Goal: Share content: Share content

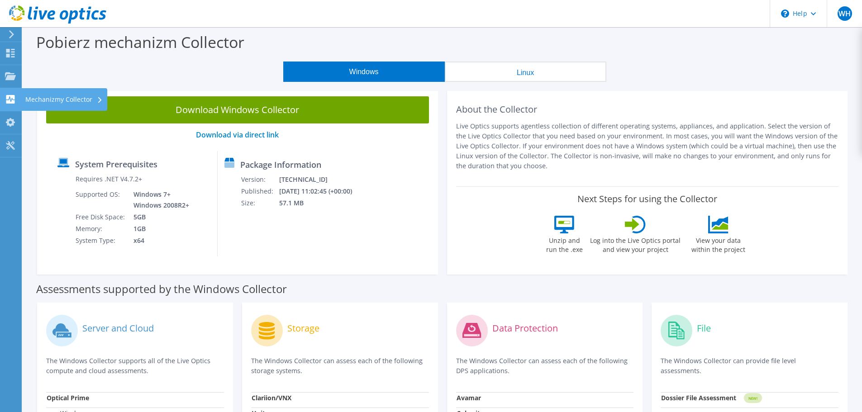
click at [9, 97] on use at bounding box center [10, 99] width 9 height 9
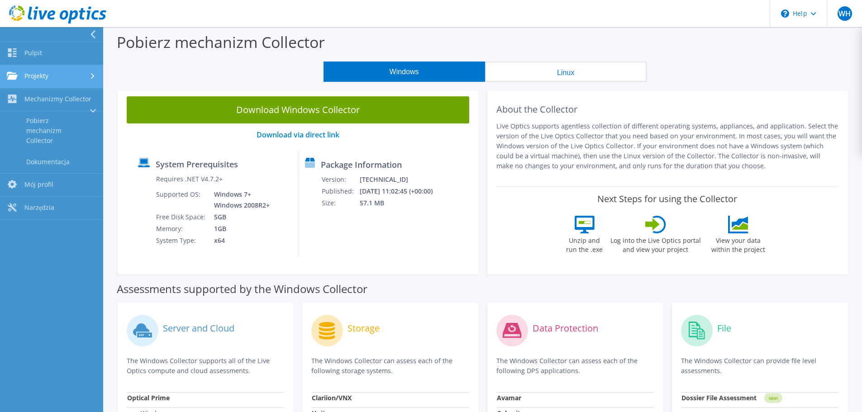
click at [46, 75] on link "Projekty" at bounding box center [51, 76] width 103 height 23
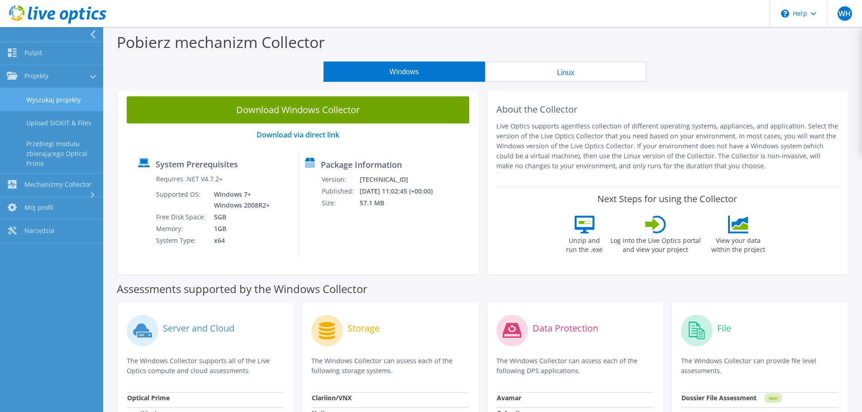
click at [64, 100] on link "Wyszukaj projekty" at bounding box center [51, 99] width 103 height 23
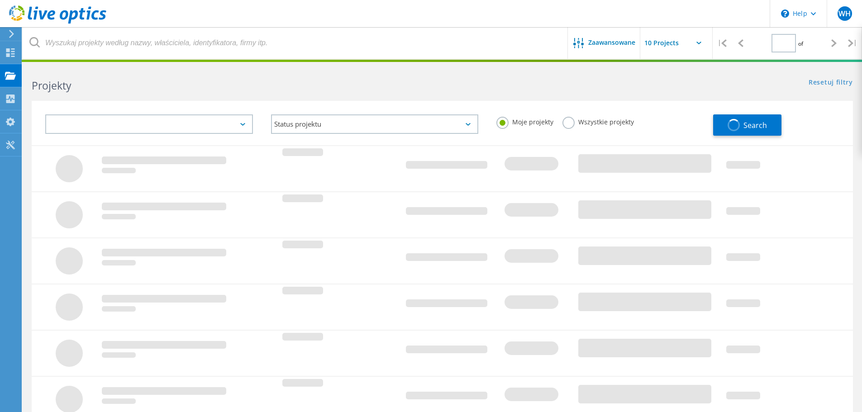
type input "1"
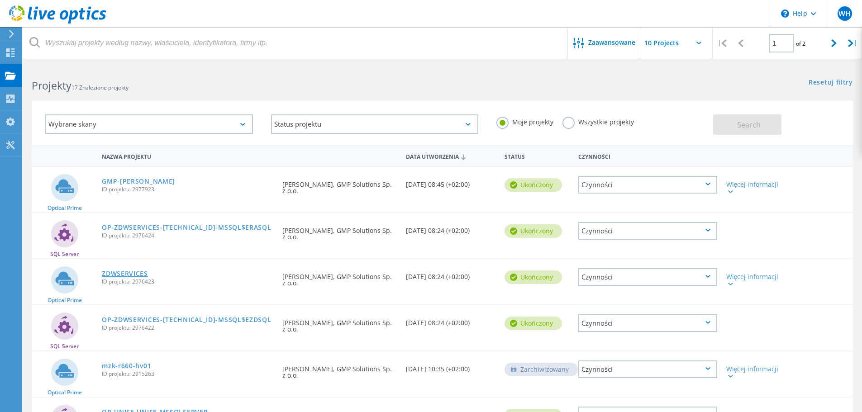
click at [118, 273] on link "ZDWSERVICES" at bounding box center [125, 274] width 46 height 6
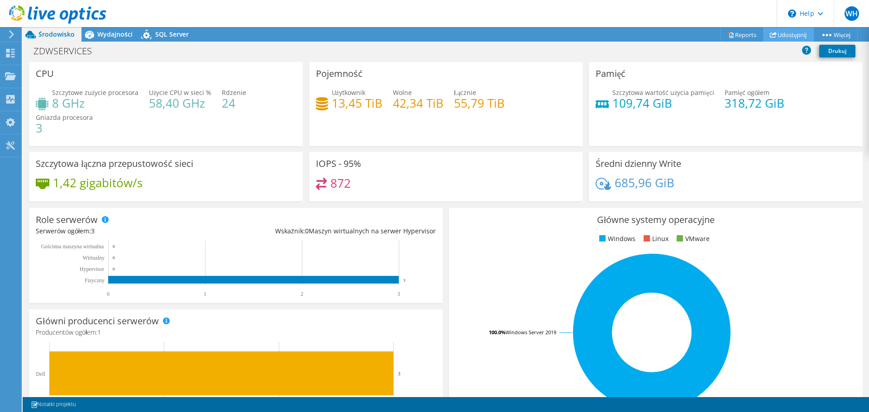
click at [786, 34] on link "Udostępnij" at bounding box center [788, 35] width 51 height 14
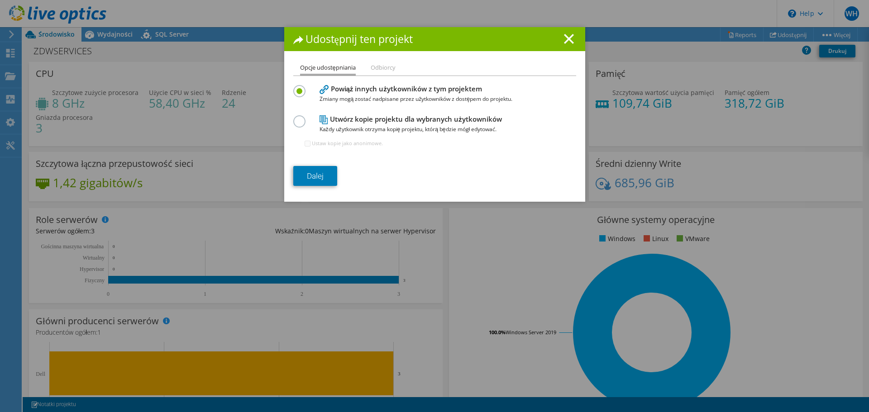
click at [342, 118] on h4 "Utwórz kopie projektu dla wybranych użytkowników Każdy użytkownik otrzyma kopię…" at bounding box center [432, 124] width 226 height 20
click at [298, 118] on label at bounding box center [301, 116] width 16 height 2
click at [0, 0] on input "radio" at bounding box center [0, 0] width 0 height 0
click at [304, 143] on input "Ustaw kopie jako anonimowe." at bounding box center [307, 144] width 6 height 6
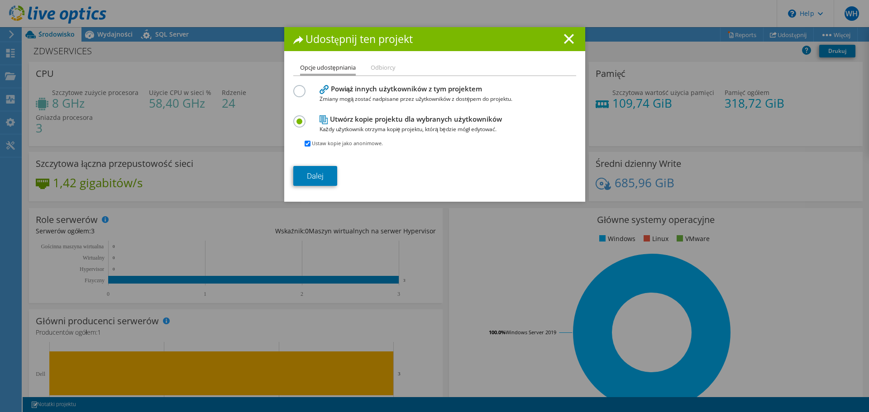
checkbox input "false"
click at [306, 174] on link "Dalej" at bounding box center [315, 176] width 44 height 20
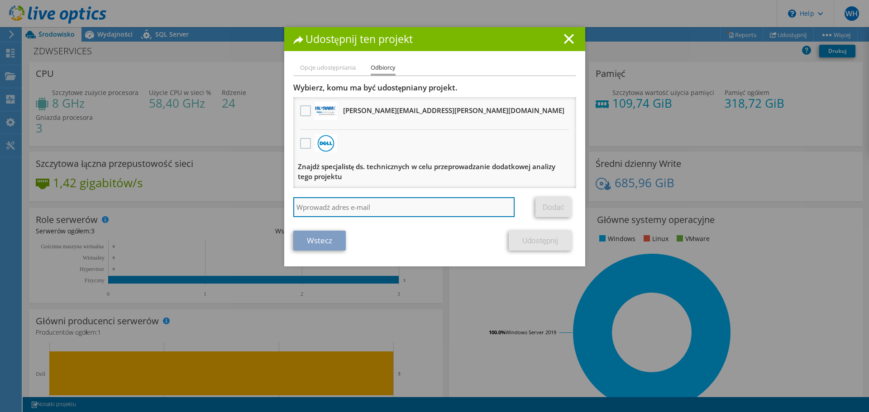
click at [325, 205] on input "search" at bounding box center [404, 207] width 222 height 20
click at [326, 208] on input "search" at bounding box center [404, 207] width 222 height 20
type input "[EMAIL_ADDRESS][DOMAIN_NAME]"
drag, startPoint x: 378, startPoint y: 207, endPoint x: 242, endPoint y: 204, distance: 136.6
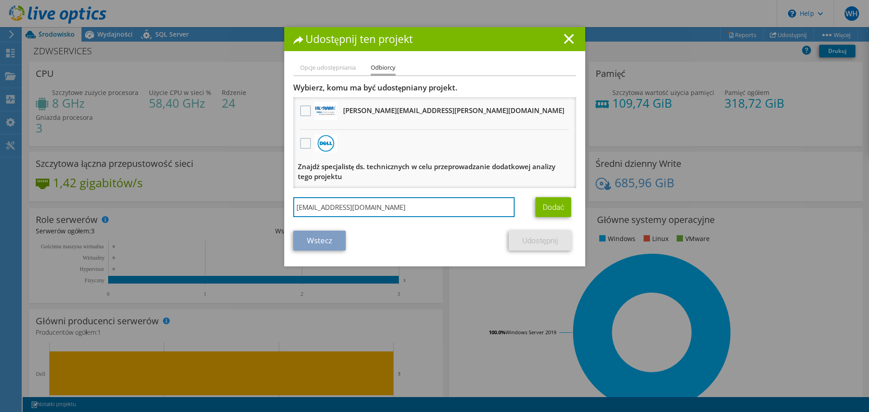
click at [242, 204] on div "Udostępnij ten projekt Opcje udostępniania Odbiorcy Powiąż innych użytkowników …" at bounding box center [434, 206] width 869 height 358
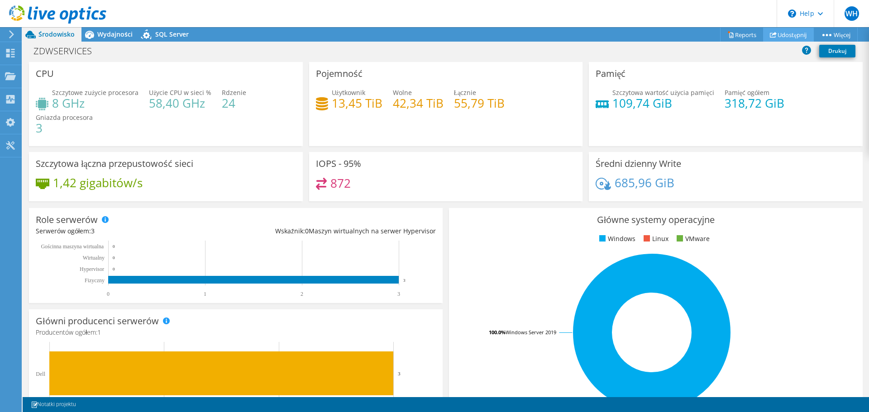
click at [788, 34] on link "Udostępnij" at bounding box center [788, 35] width 51 height 14
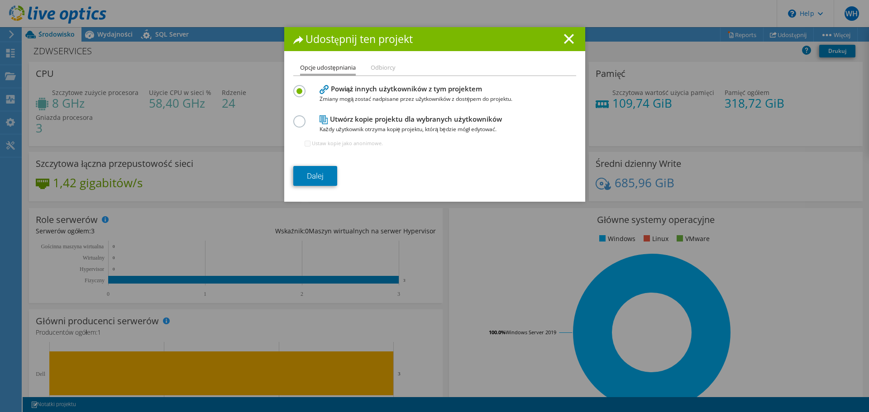
click at [294, 118] on label at bounding box center [301, 116] width 16 height 2
click at [0, 0] on input "radio" at bounding box center [0, 0] width 0 height 0
click at [313, 174] on link "Dalej" at bounding box center [315, 176] width 44 height 20
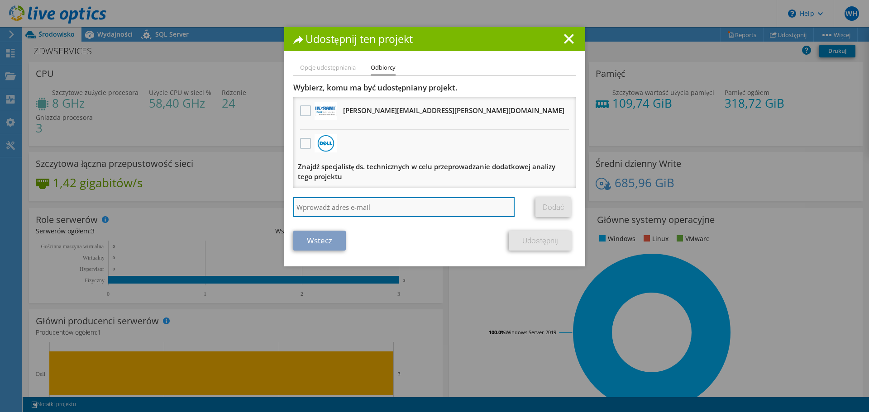
click at [323, 206] on input "search" at bounding box center [404, 207] width 222 height 20
paste input "Dzień dobry, Rozwiązanie UniFi są często stosowane w przestrzeniach magazynowyc…"
type input "Dzień dobry, Rozwiązanie UniFi są często stosowane w przestrzeniach magazynowyc…"
drag, startPoint x: 373, startPoint y: 208, endPoint x: 265, endPoint y: 212, distance: 108.2
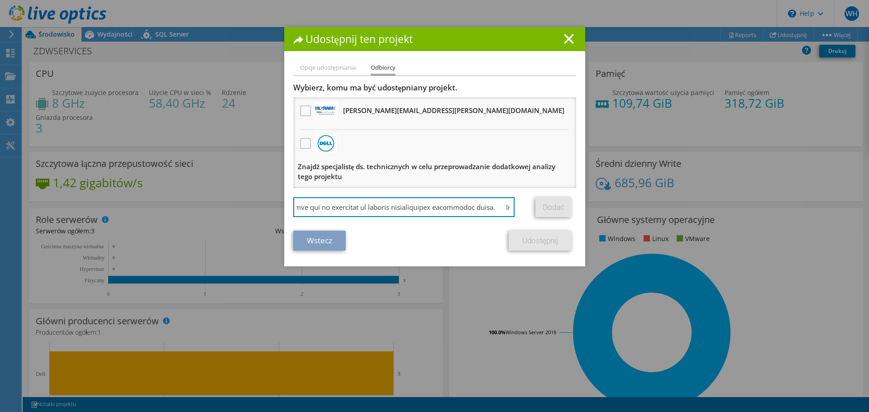
click at [265, 212] on div "Udostępnij ten projekt Opcje udostępniania Odbiorcy Powiąż innych użytkowników …" at bounding box center [434, 206] width 869 height 358
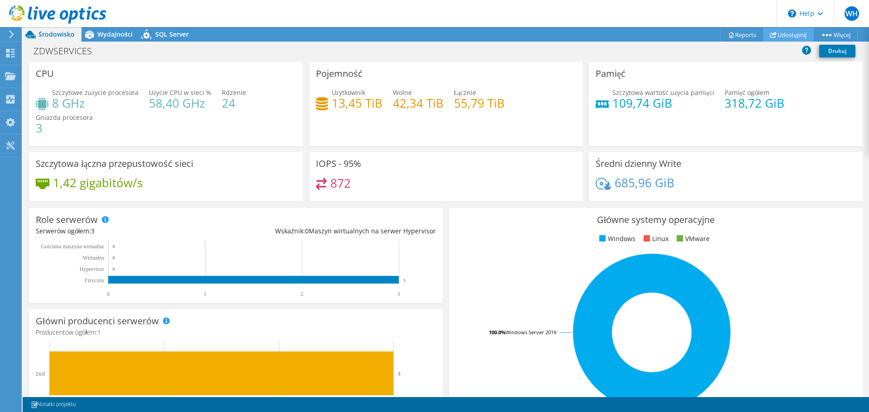
click at [786, 31] on link "Udostępnij" at bounding box center [788, 35] width 51 height 14
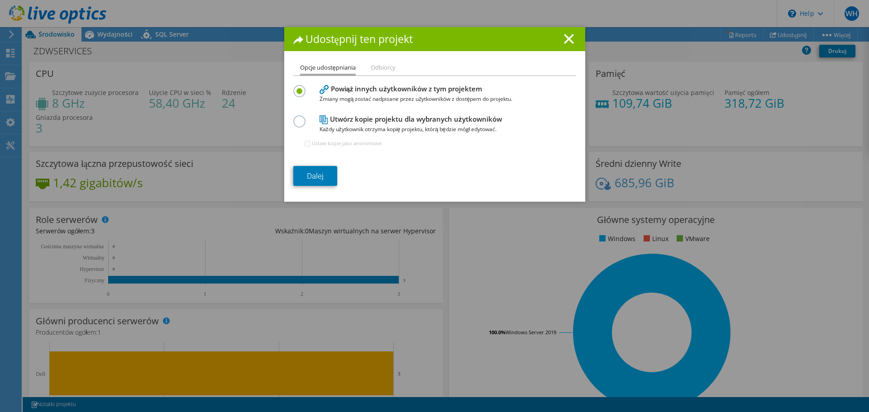
click at [298, 118] on label at bounding box center [301, 116] width 16 height 2
click at [0, 0] on input "radio" at bounding box center [0, 0] width 0 height 0
click at [314, 179] on link "Dalej" at bounding box center [315, 176] width 44 height 20
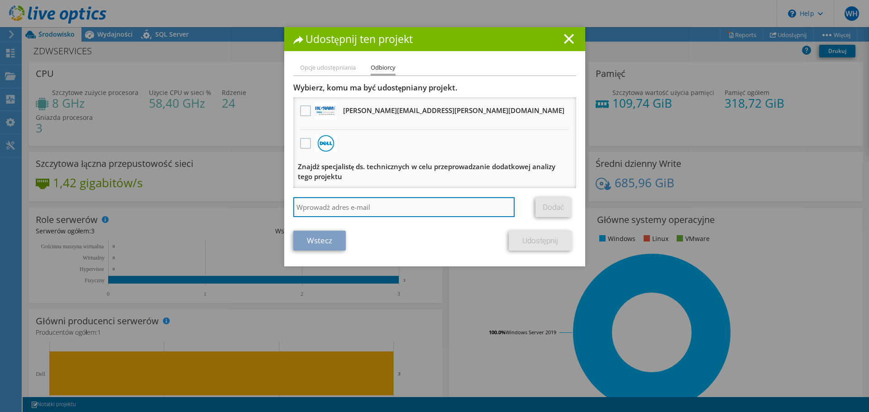
click at [312, 205] on input "search" at bounding box center [404, 207] width 222 height 20
type input "[EMAIL_ADDRESS][DOMAIN_NAME]"
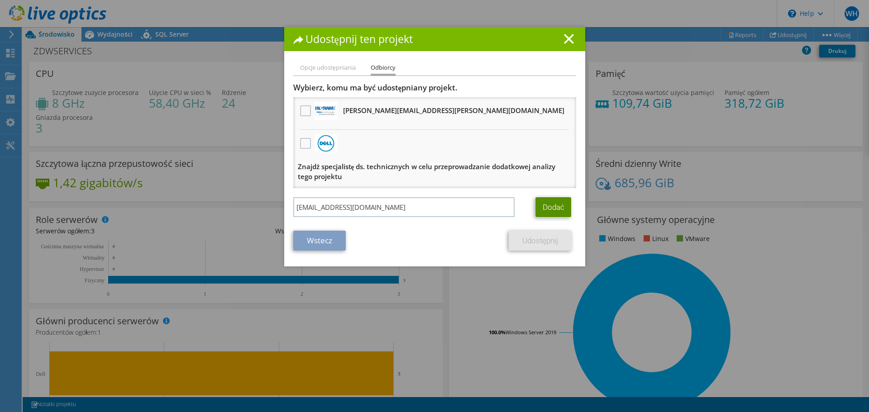
click at [551, 203] on link "Dodać" at bounding box center [553, 207] width 36 height 20
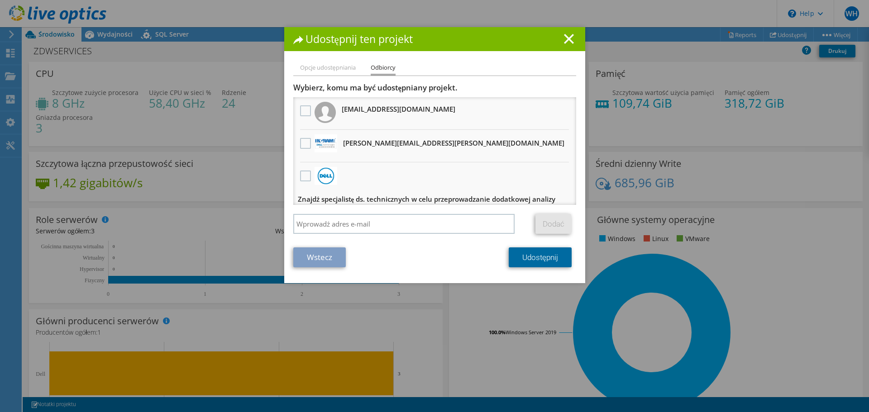
click at [539, 258] on link "Udostępnij" at bounding box center [540, 257] width 63 height 20
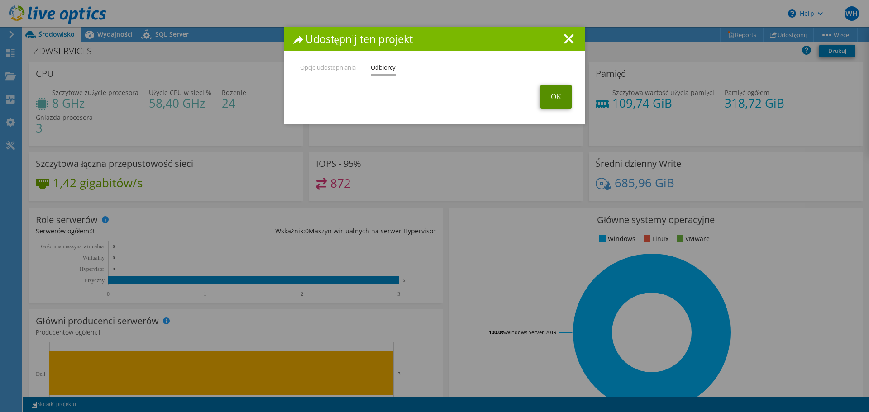
click at [548, 97] on link "OK" at bounding box center [555, 97] width 31 height 24
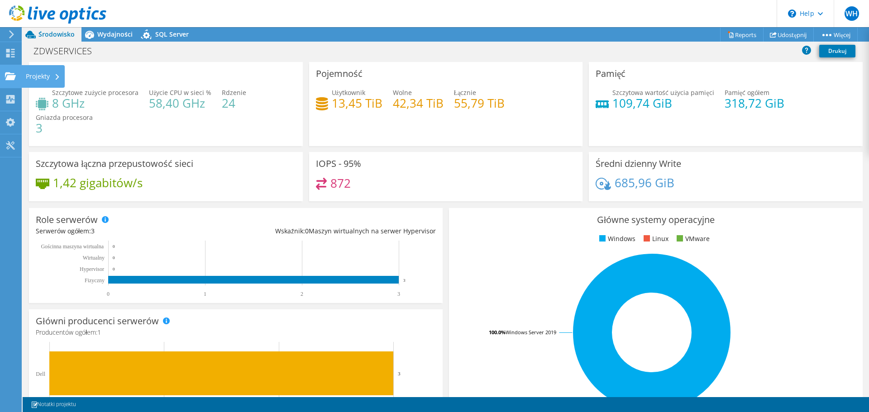
click at [38, 76] on div "Projekty" at bounding box center [42, 76] width 43 height 23
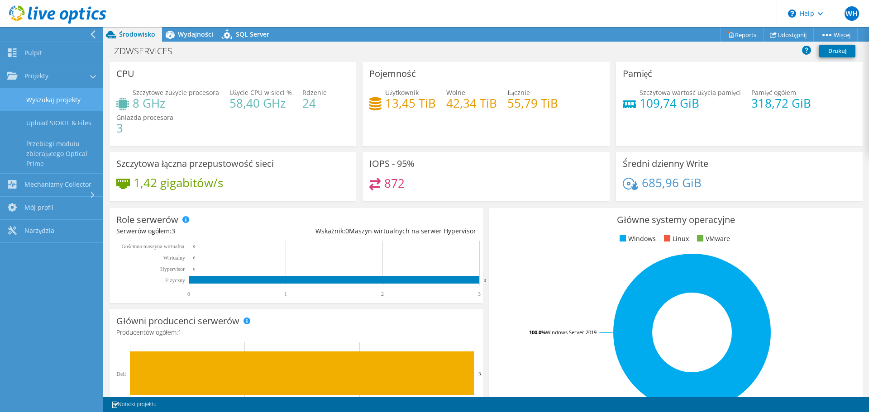
click at [52, 100] on link "Wyszukaj projekty" at bounding box center [51, 99] width 103 height 23
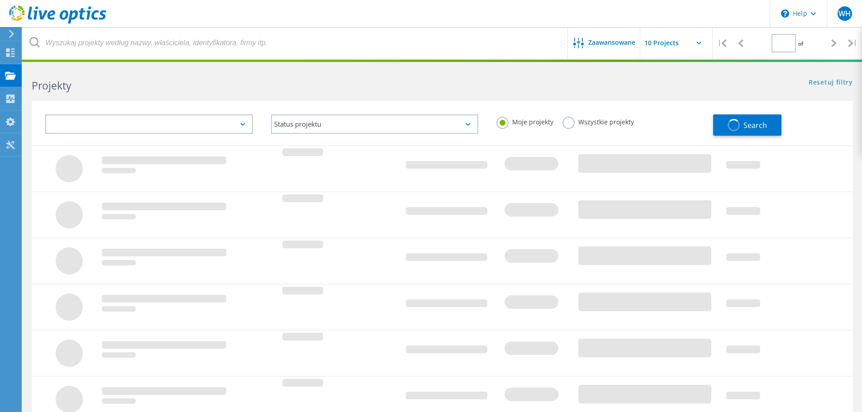
type input "1"
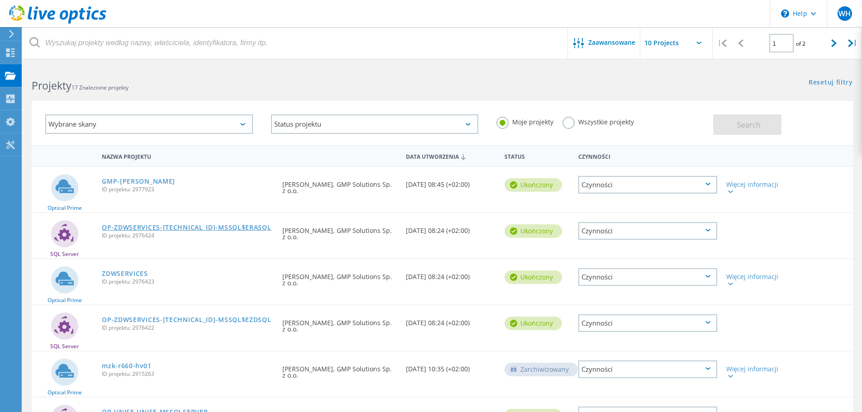
click at [139, 227] on link "OP-ZDWSERVICES-[TECHNICAL_ID]-MSSQL$ERASQL" at bounding box center [186, 227] width 169 height 6
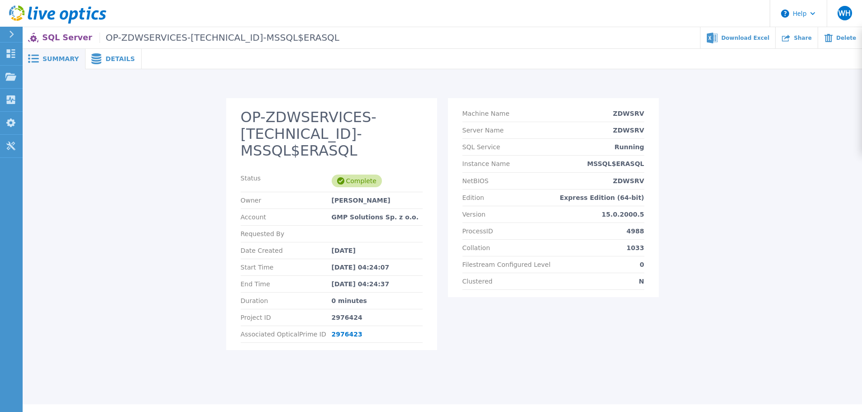
click at [105, 57] on span "Details" at bounding box center [119, 59] width 29 height 6
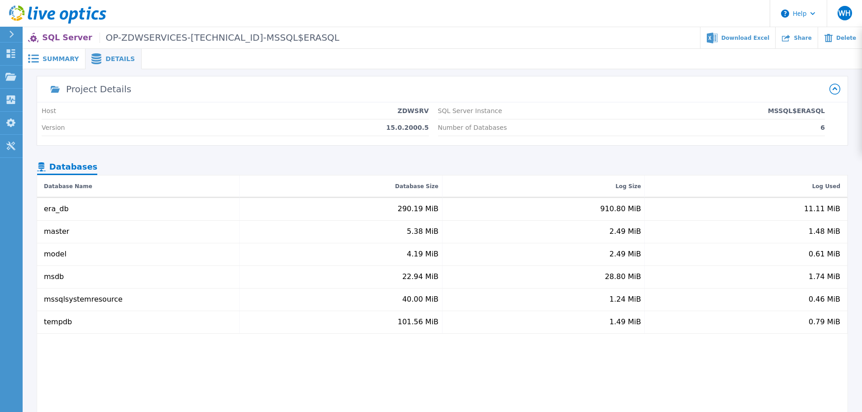
click at [56, 58] on span "Summary" at bounding box center [61, 59] width 36 height 6
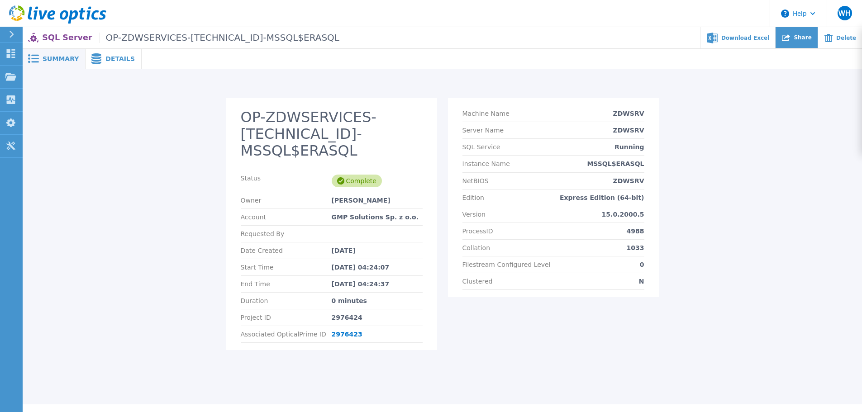
click at [804, 39] on span "Share" at bounding box center [803, 37] width 18 height 5
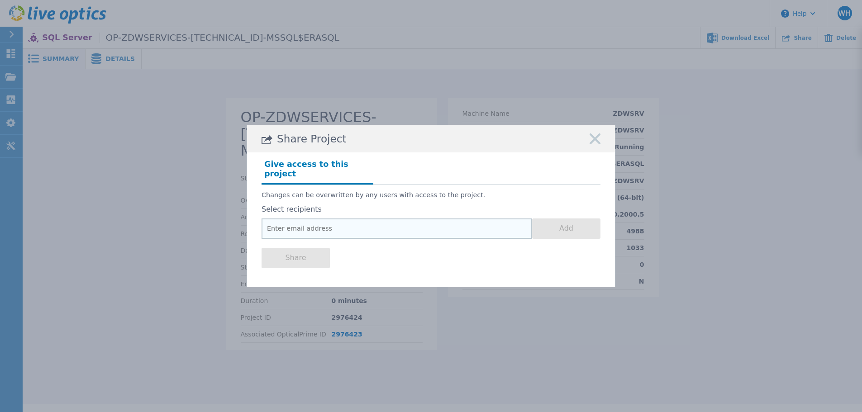
click at [314, 225] on input "email" at bounding box center [396, 229] width 271 height 20
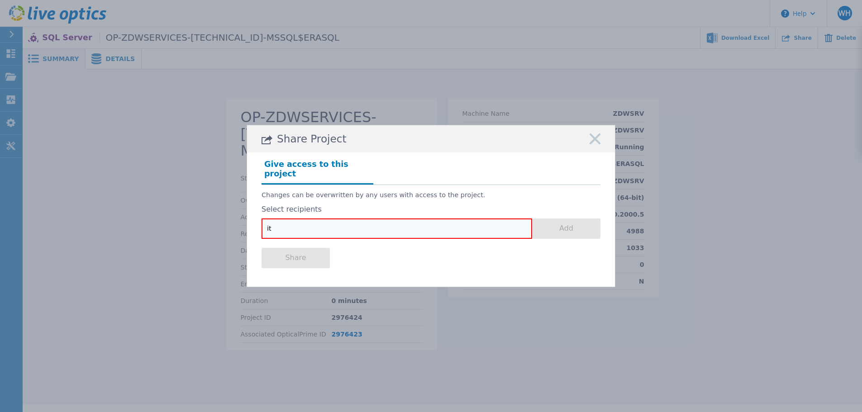
scroll to position [3, 0]
type input "[EMAIL_ADDRESS][DOMAIN_NAME]"
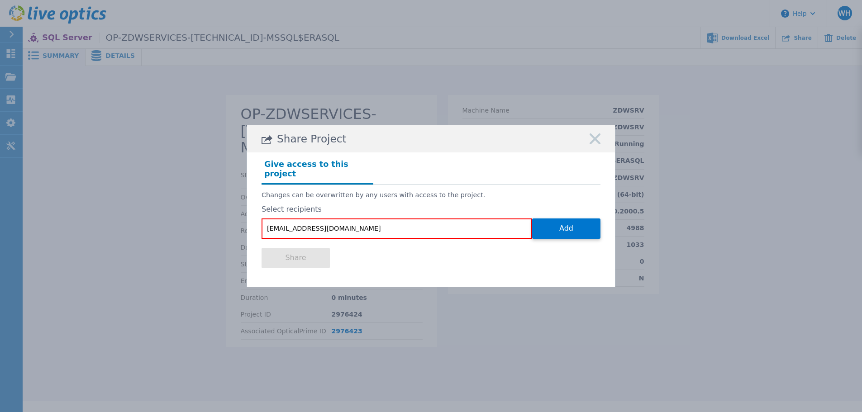
click at [566, 211] on div "Select recipients [EMAIL_ADDRESS][DOMAIN_NAME] Add" at bounding box center [430, 221] width 339 height 33
click at [571, 219] on button "Add" at bounding box center [566, 229] width 68 height 20
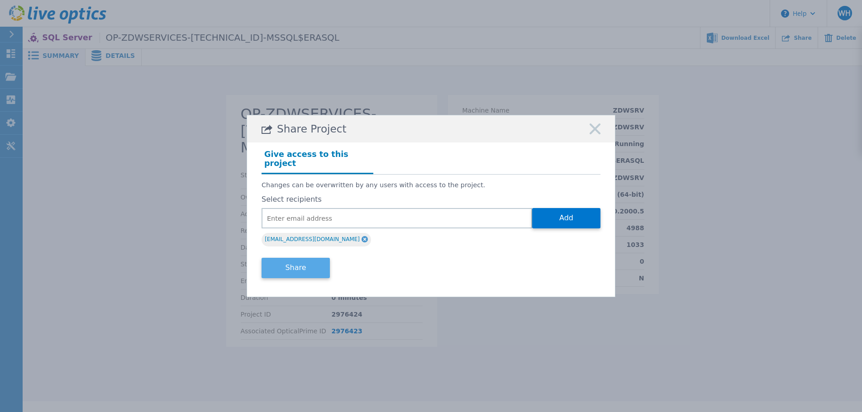
click at [295, 262] on button "Share" at bounding box center [295, 268] width 68 height 20
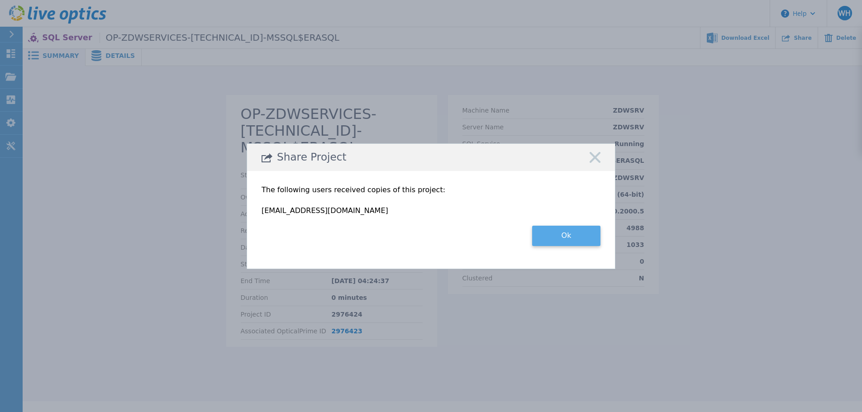
click at [580, 237] on button "Ok" at bounding box center [566, 236] width 68 height 20
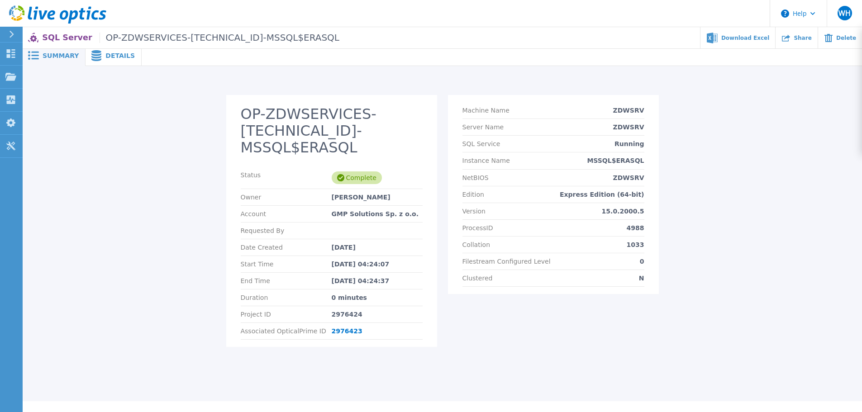
click at [143, 228] on div "OP-ZDWSERVICES-[TECHNICAL_ID]-MSSQL$ERASQL Status Complete Owner [PERSON_NAME] …" at bounding box center [442, 226] width 822 height 263
click at [9, 76] on icon at bounding box center [10, 77] width 11 height 8
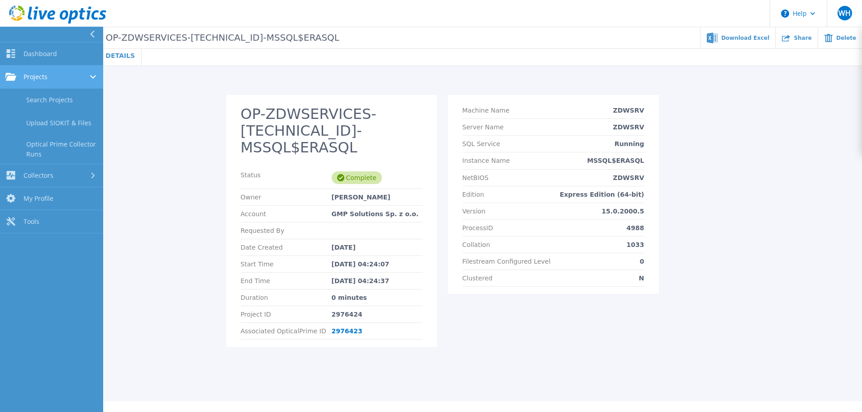
click at [46, 81] on span "Projects" at bounding box center [36, 77] width 24 height 8
